Goal: Download file/media

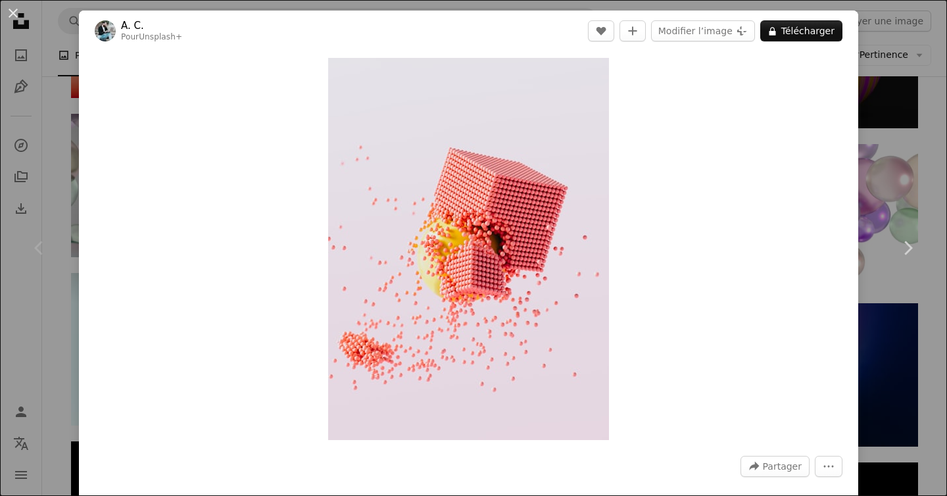
scroll to position [1006, 0]
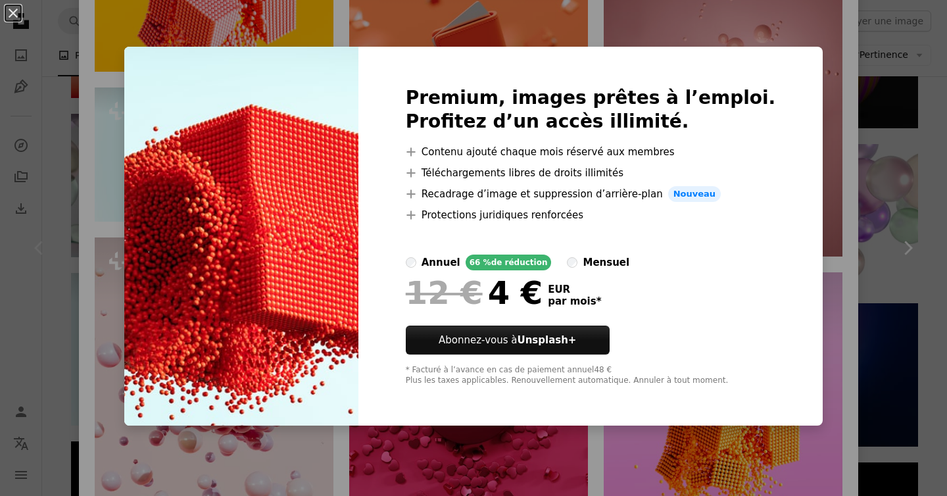
click at [490, 30] on div "An X shape Premium, images prêtes à l’emploi. Profitez d’un accès illimité. A p…" at bounding box center [473, 248] width 947 height 496
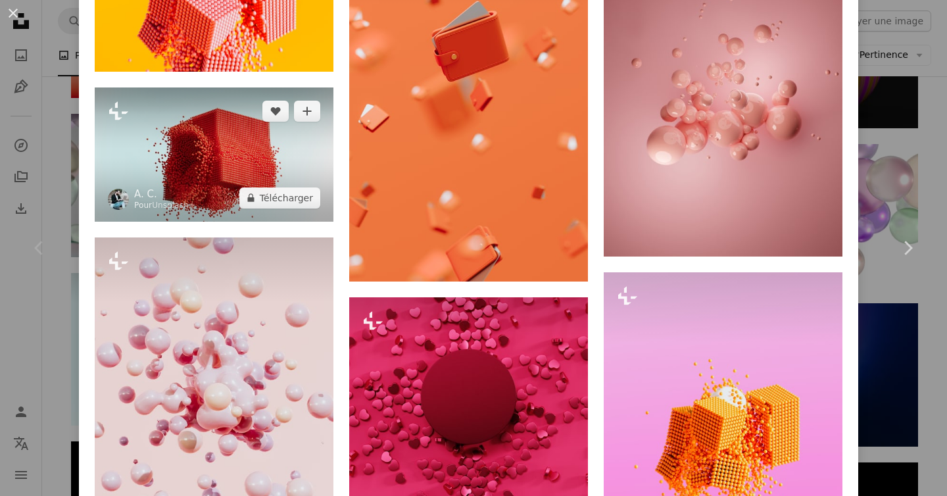
click at [159, 164] on img at bounding box center [214, 154] width 239 height 134
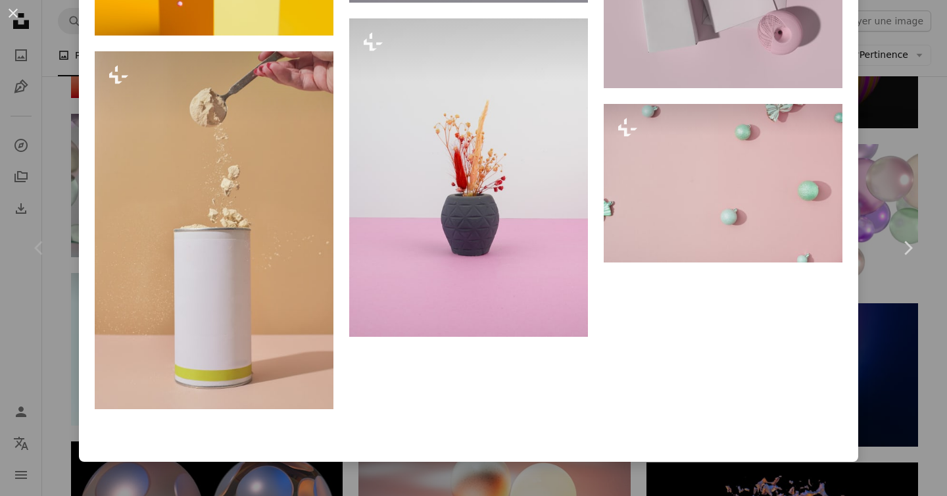
scroll to position [2475, 0]
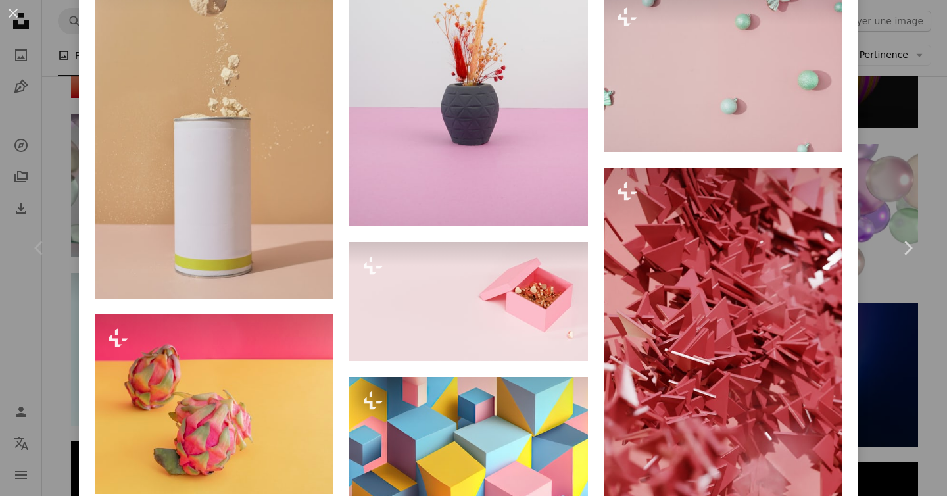
click at [910, 106] on div "An X shape Chevron left Chevron right A. C. Pour Unsplash+ A heart A plus sign …" at bounding box center [473, 248] width 947 height 496
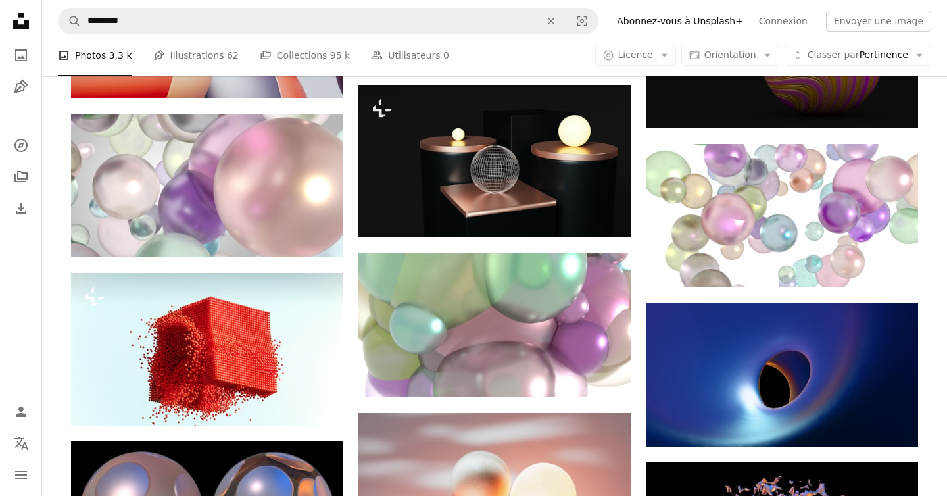
click at [665, 70] on div "A photo Photos 3,3 k Pen Tool Illustrations 62 A stack of folders Collections 9…" at bounding box center [494, 55] width 873 height 42
click at [663, 62] on button "A copyright icon © Licence Arrow down" at bounding box center [635, 55] width 81 height 21
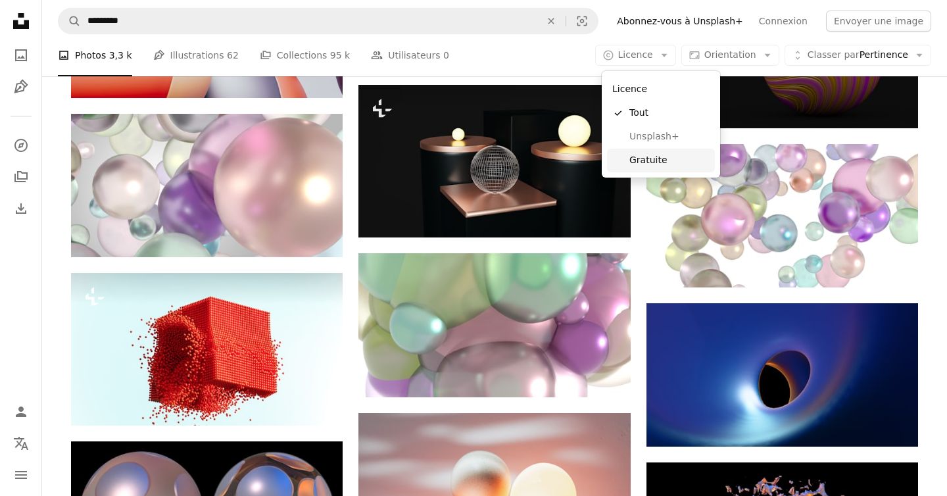
click at [634, 160] on span "Gratuite" at bounding box center [669, 160] width 80 height 13
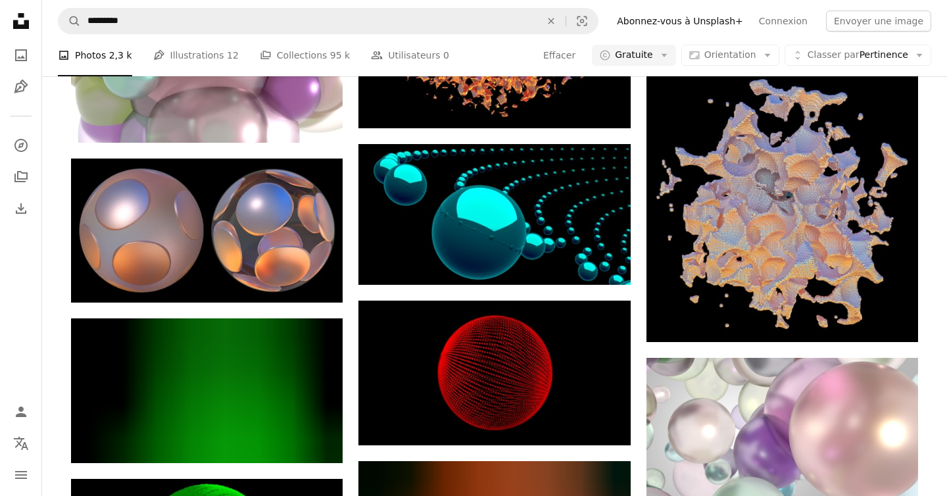
scroll to position [1047, 0]
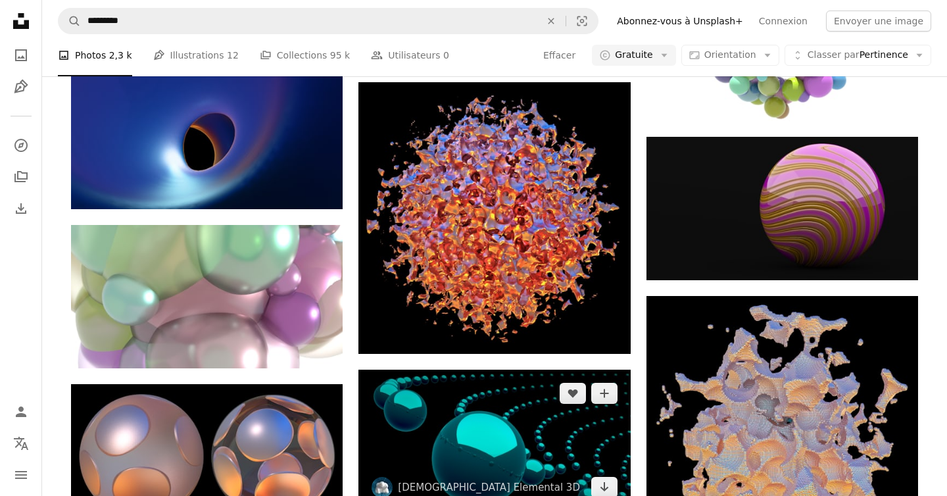
click at [492, 369] on img at bounding box center [493, 439] width 271 height 141
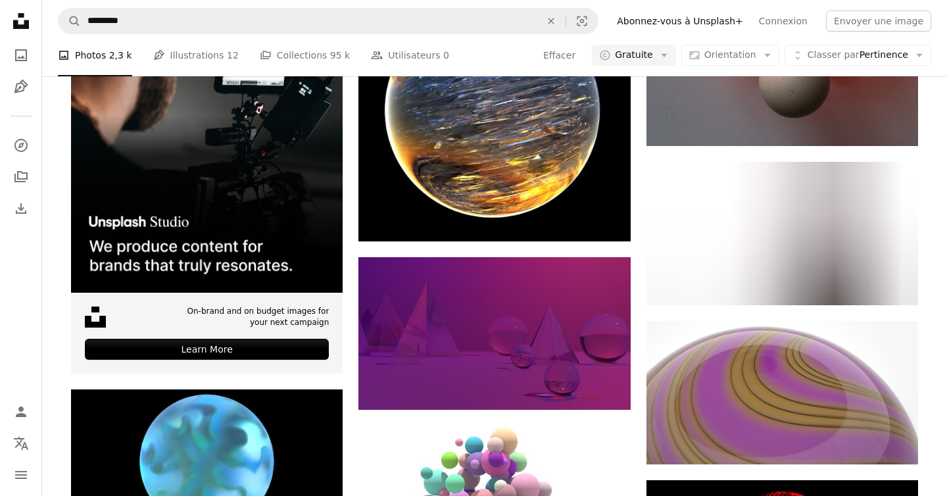
scroll to position [2115, 0]
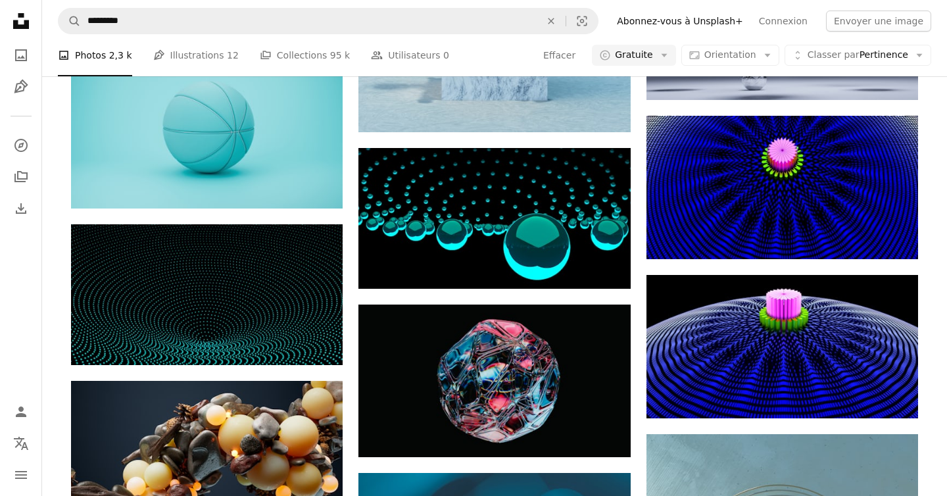
scroll to position [3493, 0]
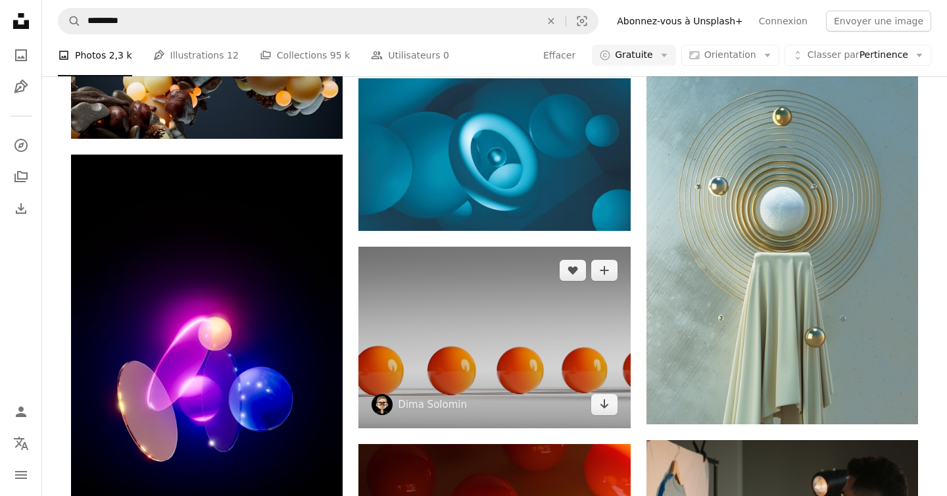
click at [448, 247] on img at bounding box center [493, 337] width 271 height 181
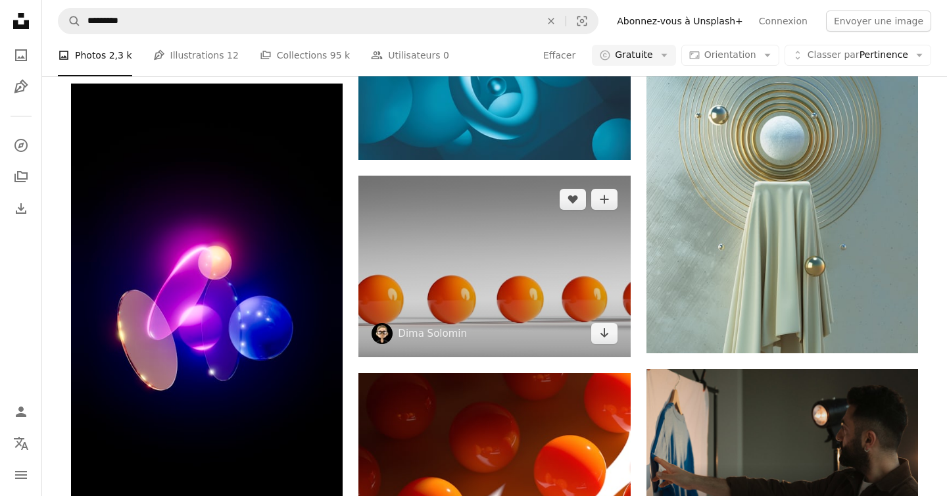
scroll to position [4018, 0]
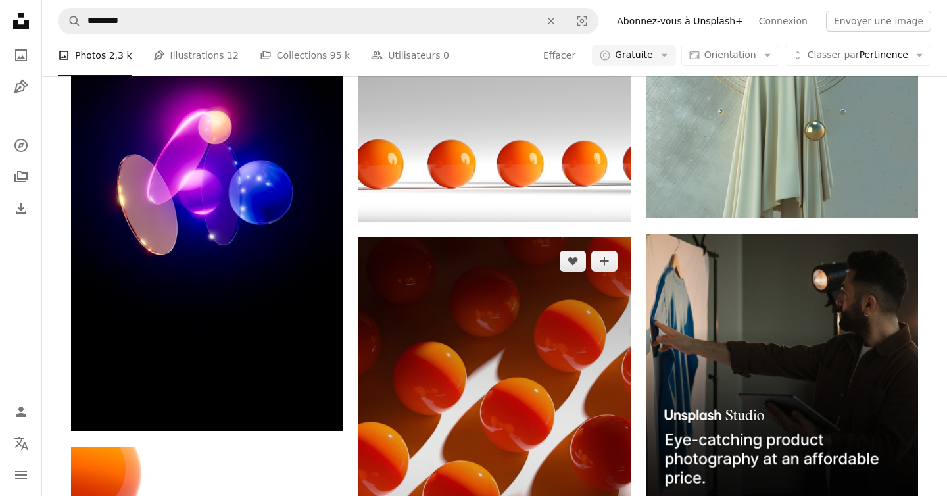
click at [448, 257] on img at bounding box center [493, 441] width 271 height 408
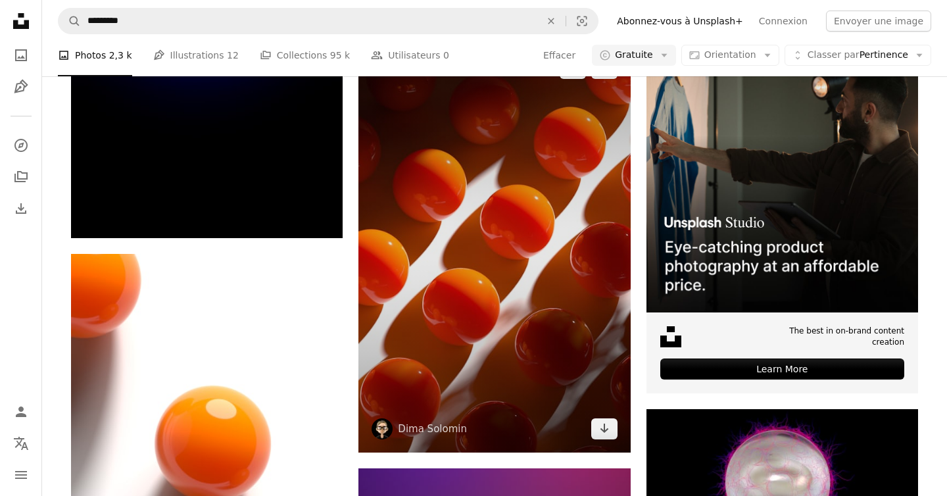
scroll to position [4233, 0]
